Goal: Task Accomplishment & Management: Manage account settings

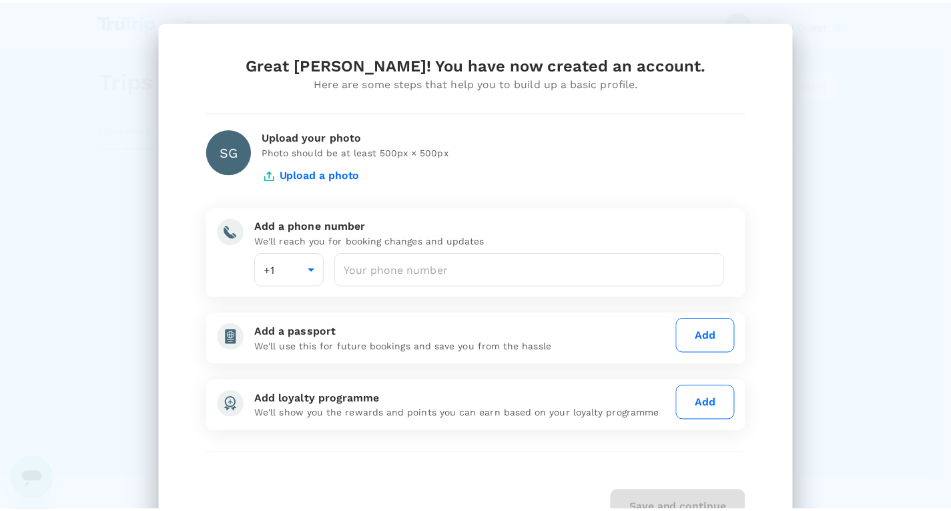
scroll to position [69, 0]
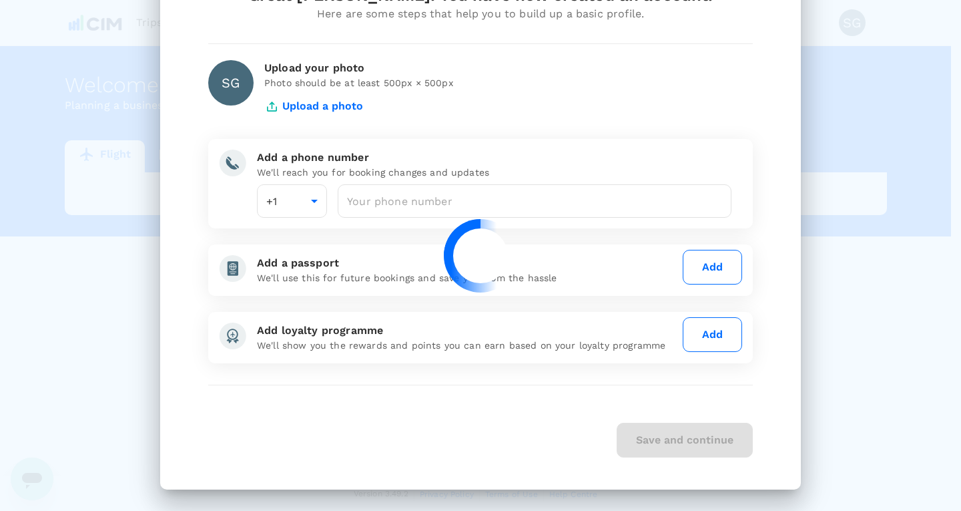
click at [391, 207] on div at bounding box center [480, 255] width 961 height 511
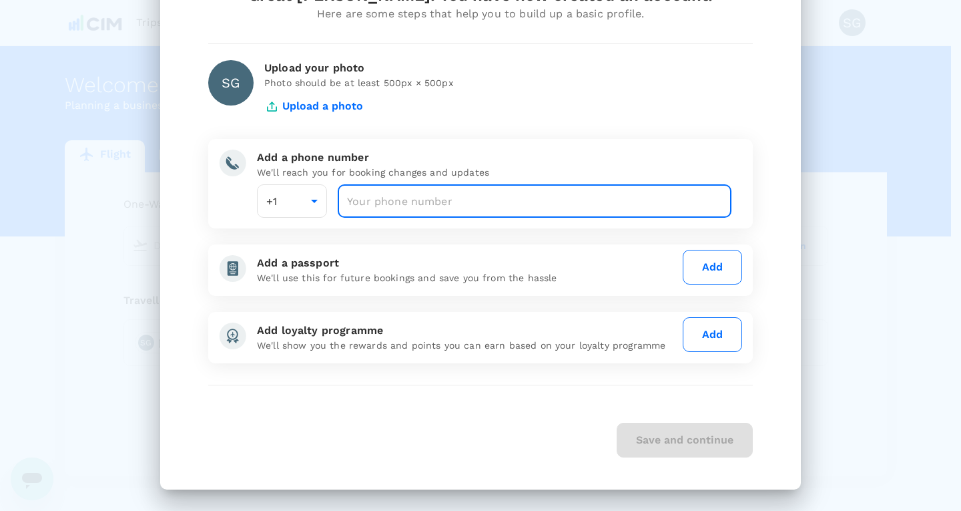
click at [415, 208] on input "number" at bounding box center [535, 200] width 394 height 33
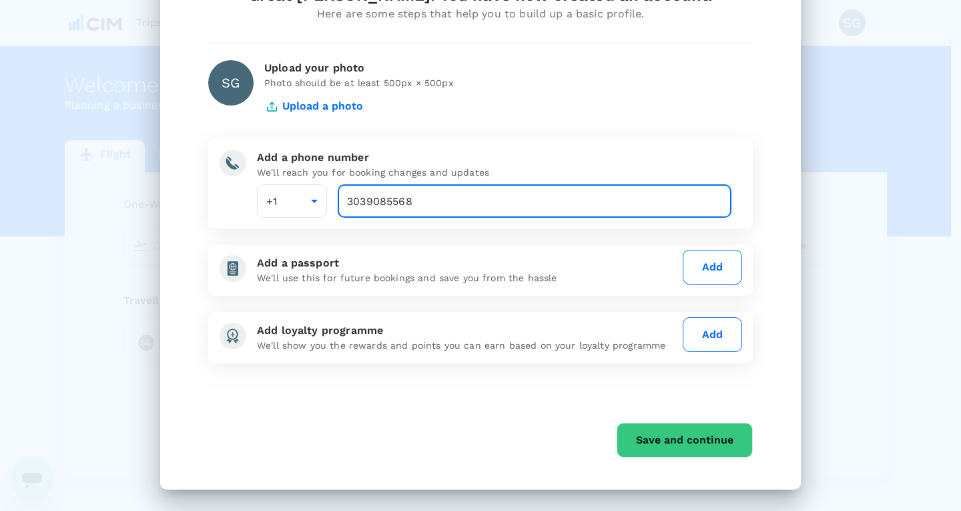
type input "3039085568"
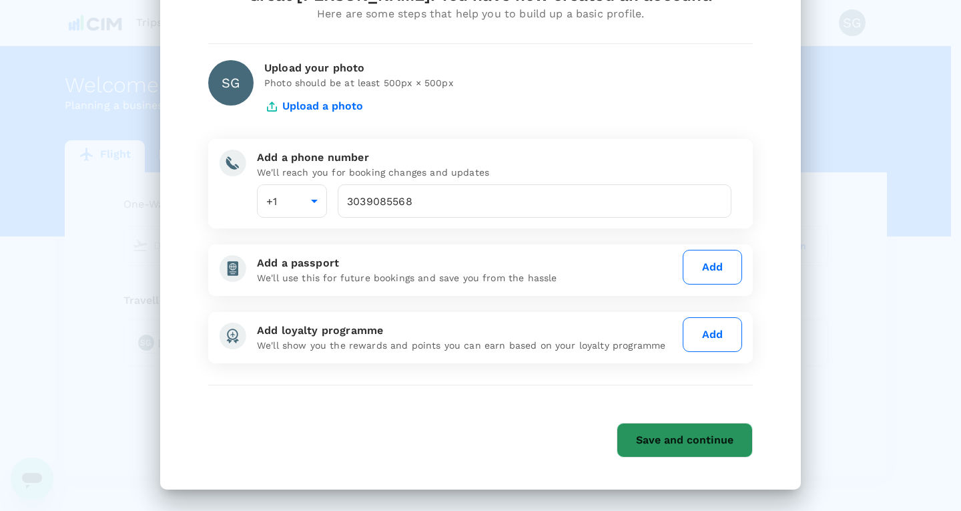
click at [660, 434] on button "Save and continue" at bounding box center [685, 440] width 136 height 35
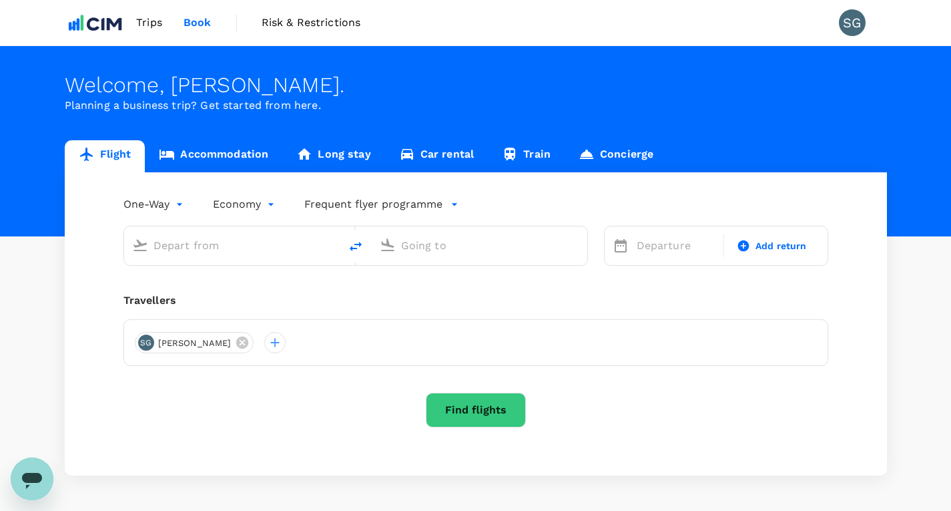
click at [144, 25] on span "Trips" at bounding box center [149, 23] width 26 height 16
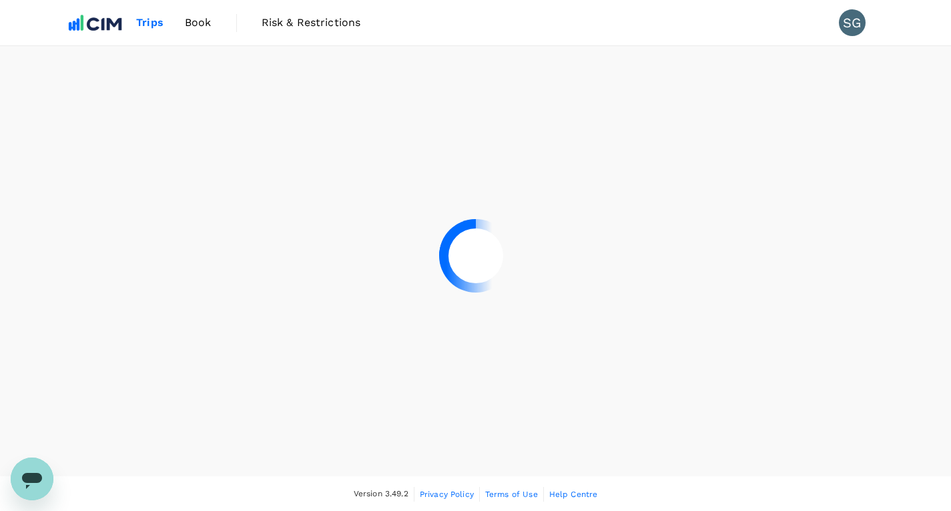
click at [862, 21] on div at bounding box center [475, 255] width 951 height 511
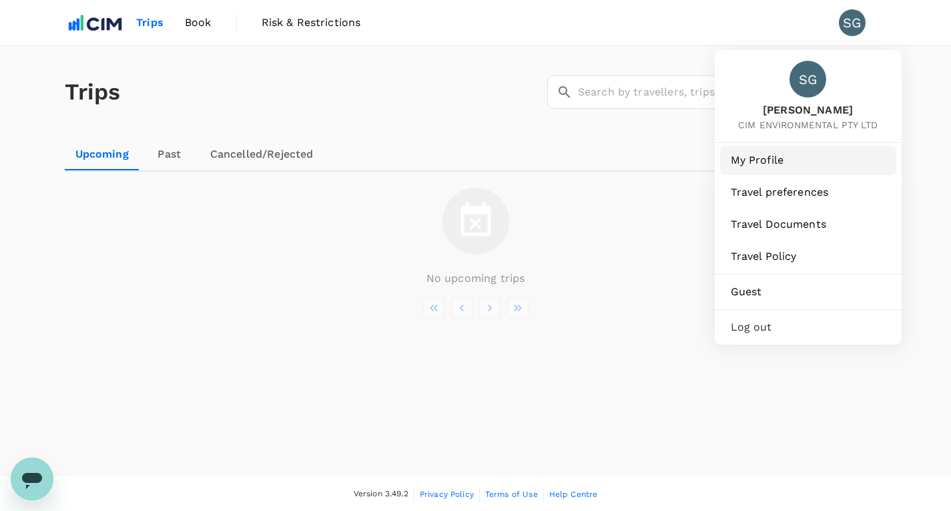
click at [775, 154] on span "My Profile" at bounding box center [808, 160] width 155 height 16
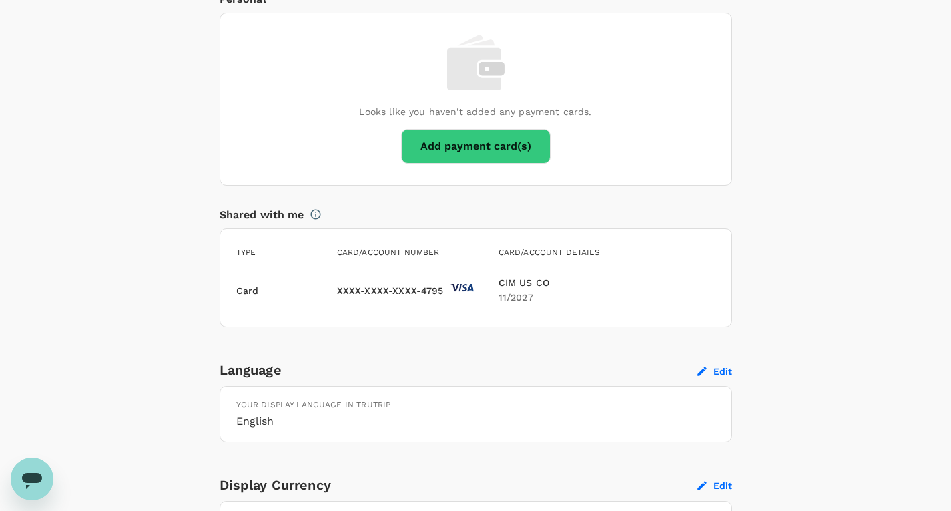
scroll to position [976, 0]
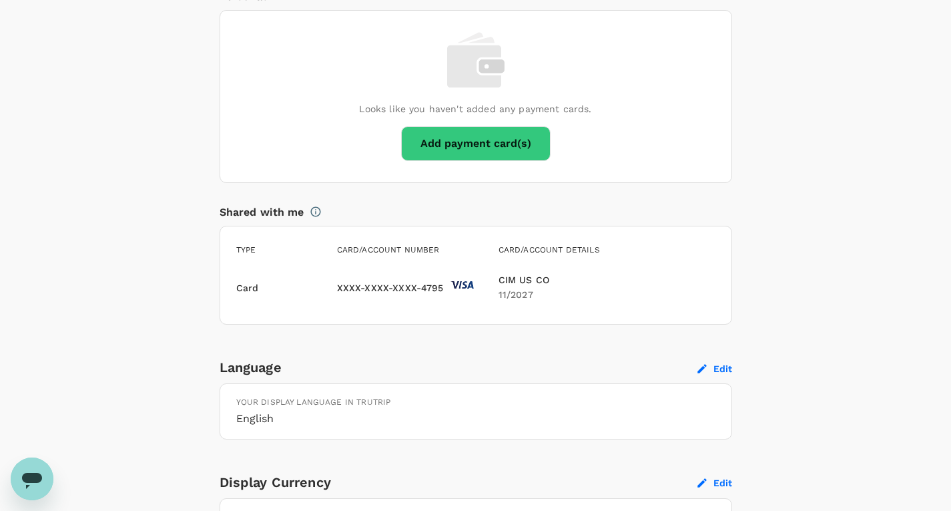
click at [389, 290] on p "XXXX-XXXX-XXXX-4795" at bounding box center [390, 287] width 107 height 13
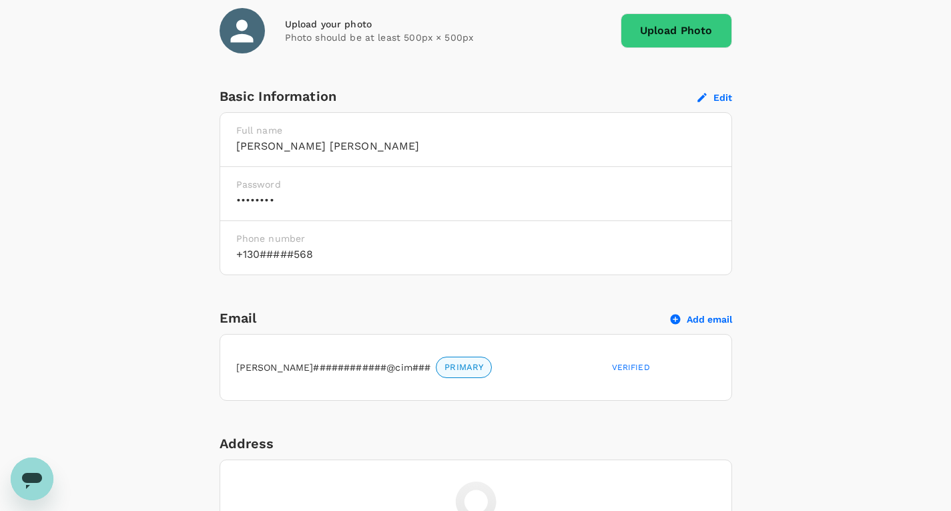
scroll to position [260, 0]
